Goal: Navigation & Orientation: Find specific page/section

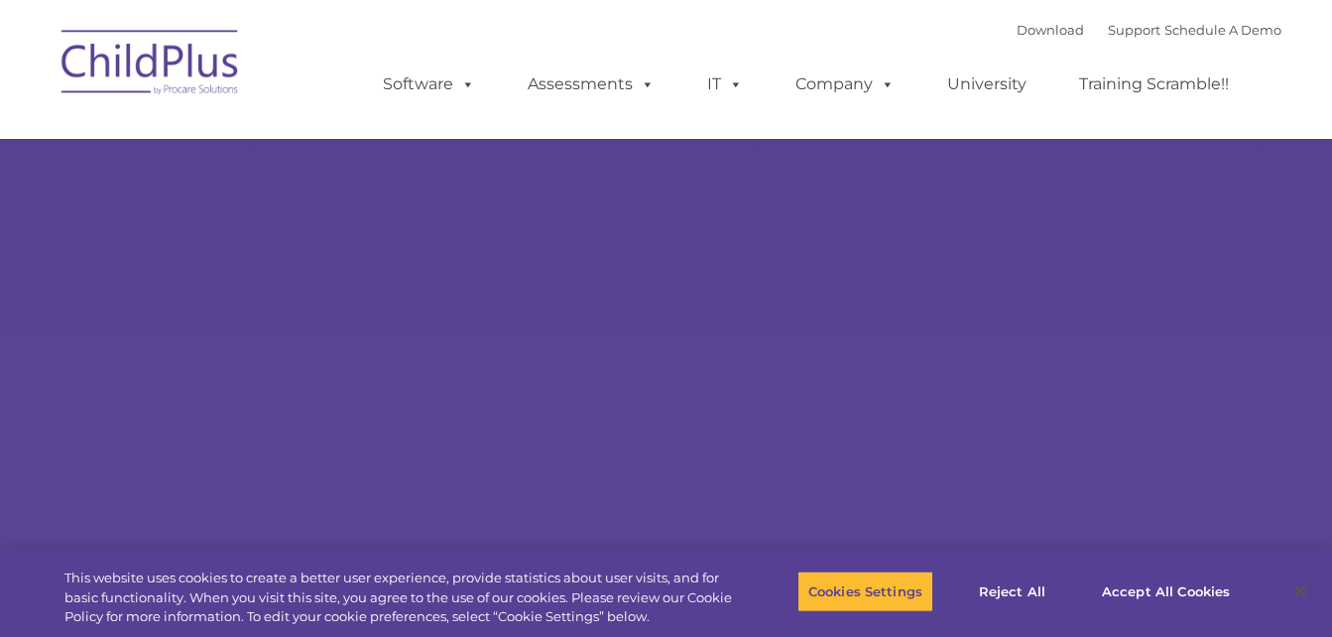
select select "MEDIUM"
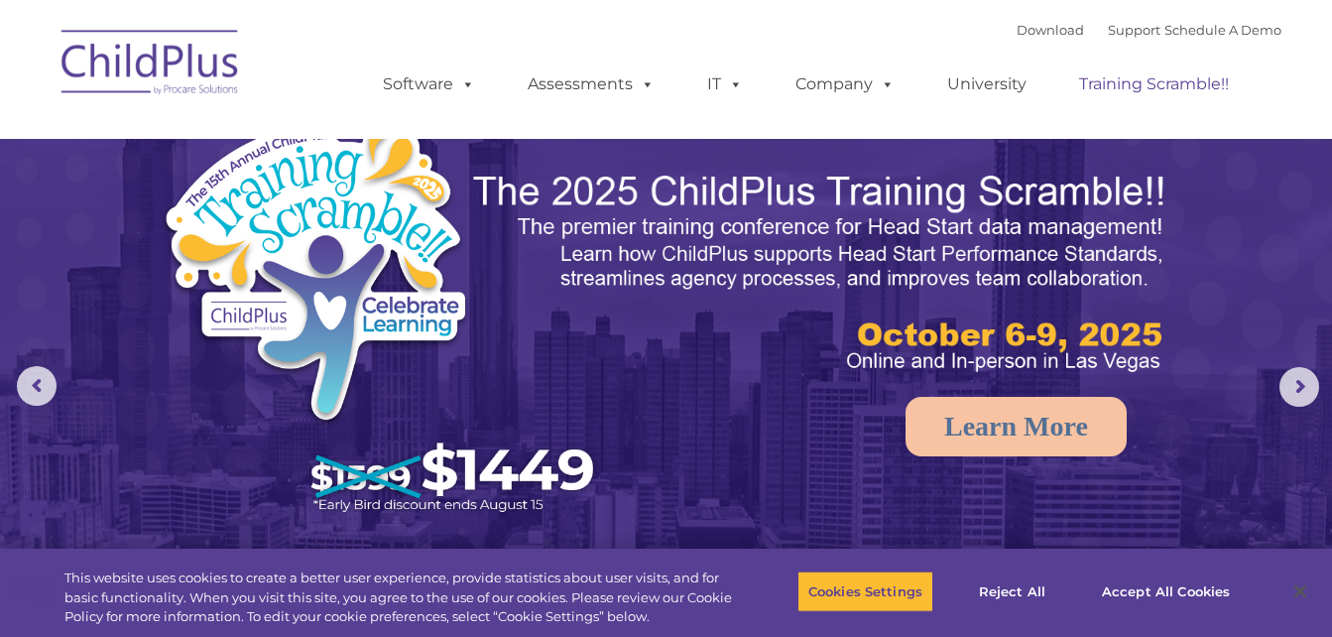
click at [1231, 92] on link "Training Scramble!!" at bounding box center [1153, 84] width 189 height 40
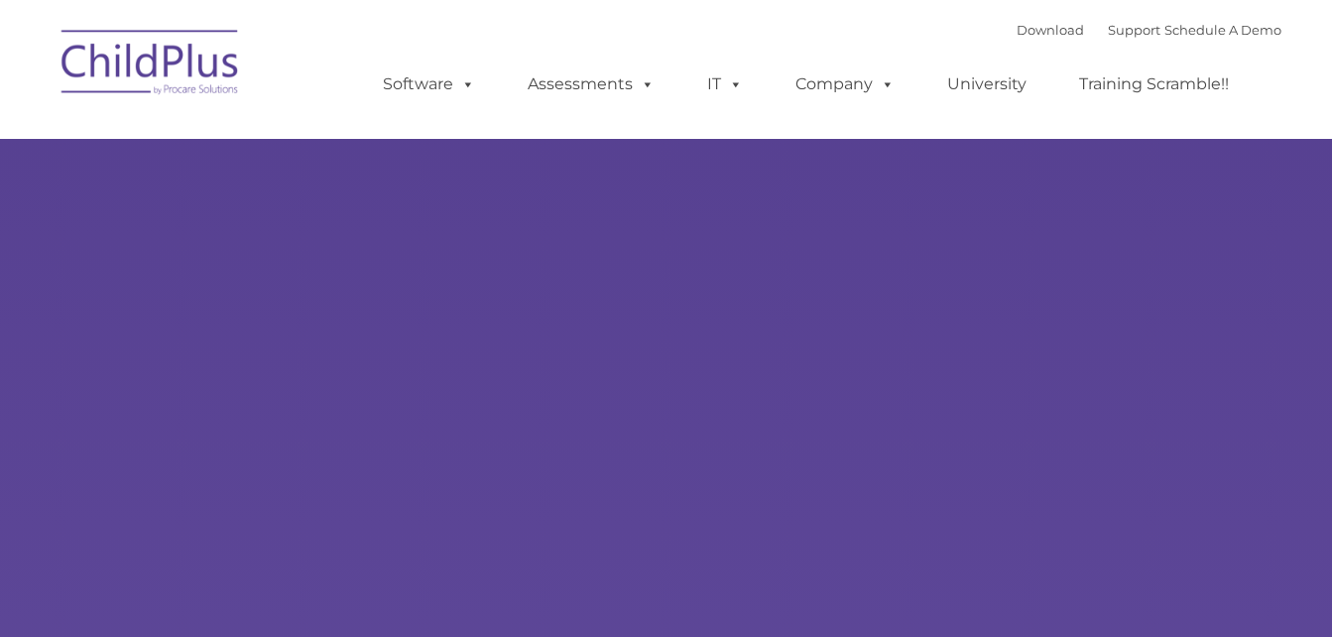
type input ""
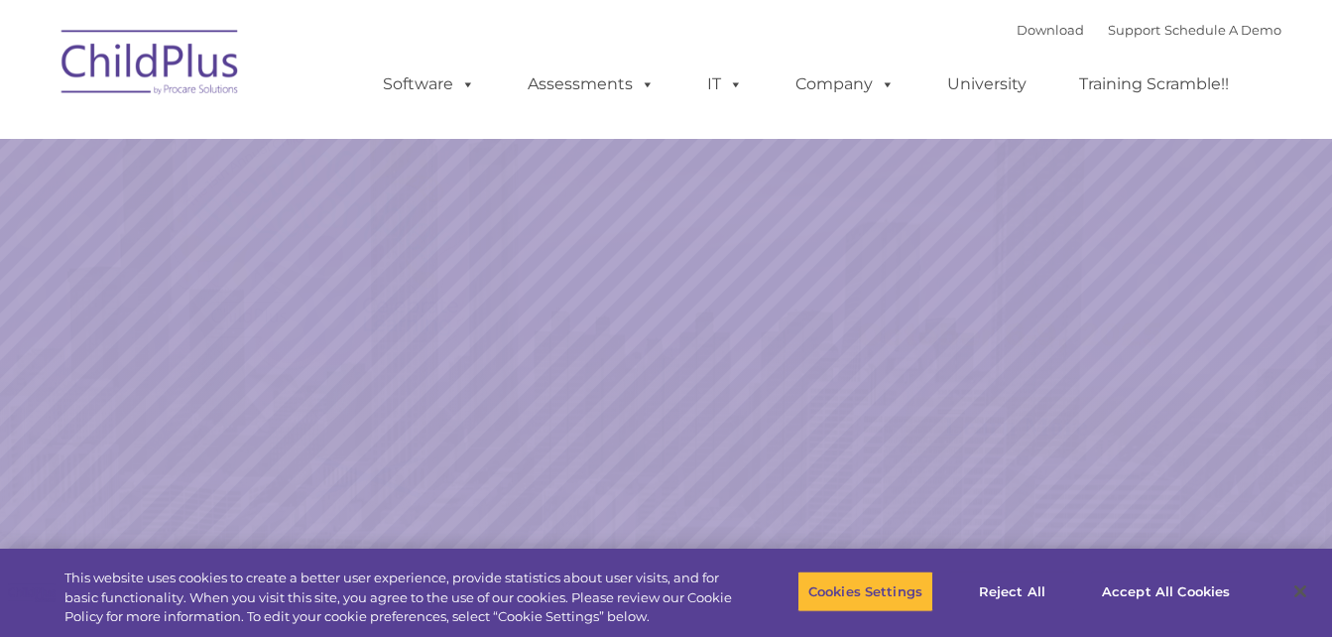
select select "MEDIUM"
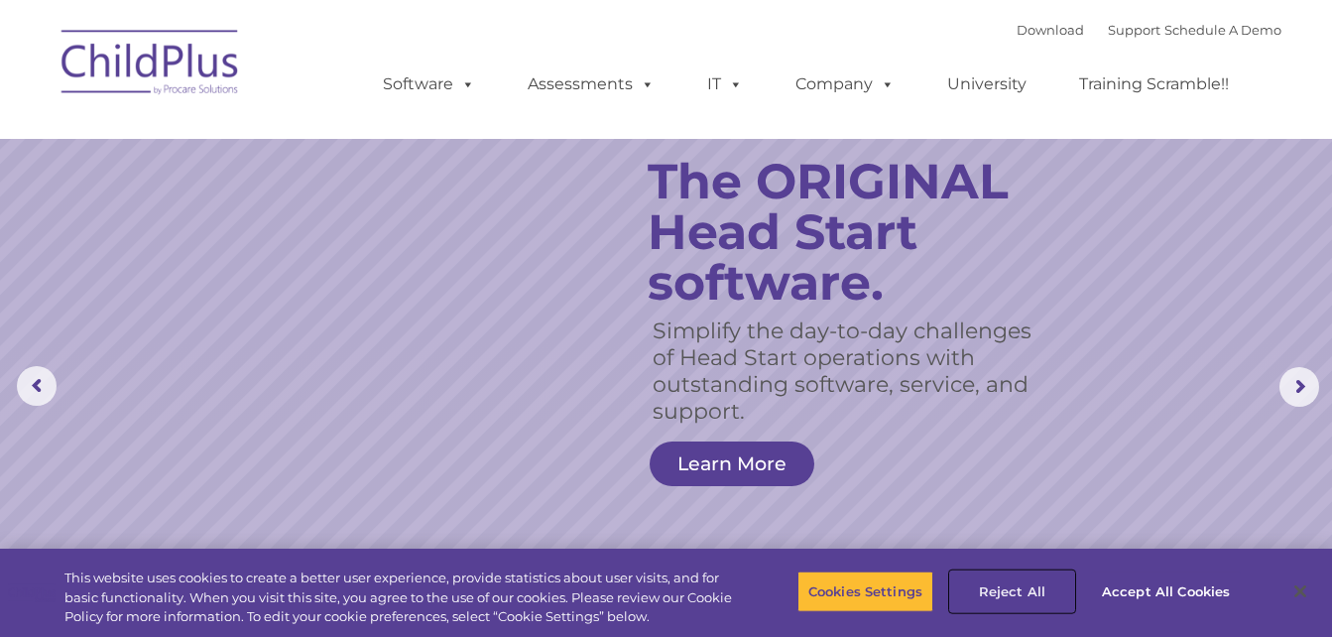
click at [1015, 590] on button "Reject All" at bounding box center [1012, 591] width 124 height 42
